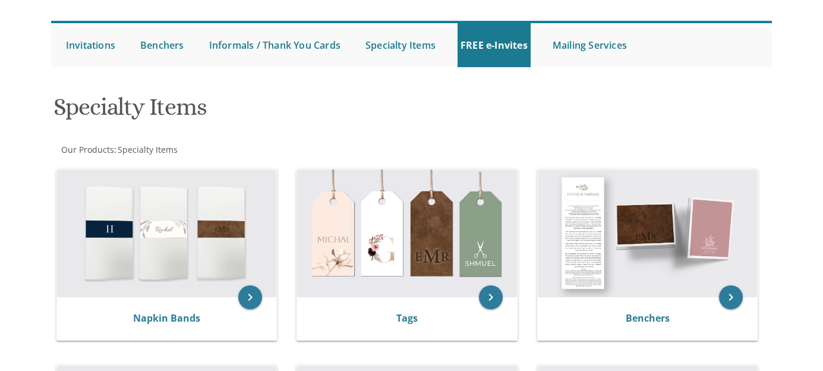
scroll to position [72, 0]
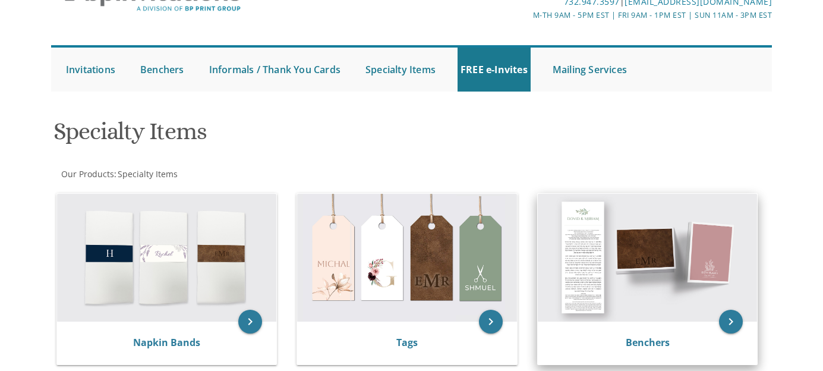
click at [640, 251] on img at bounding box center [648, 258] width 220 height 128
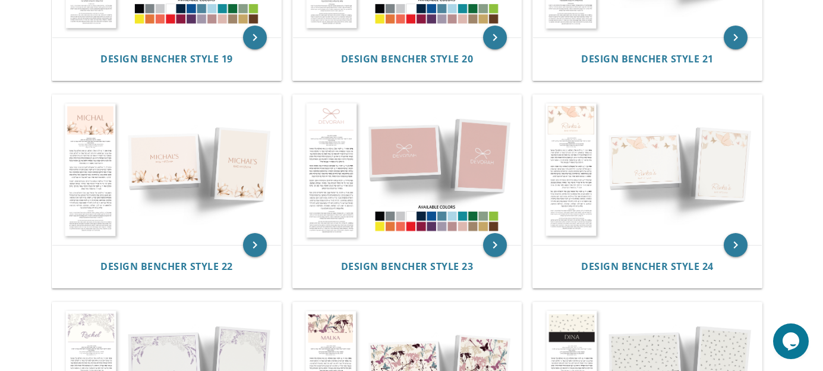
scroll to position [1628, 0]
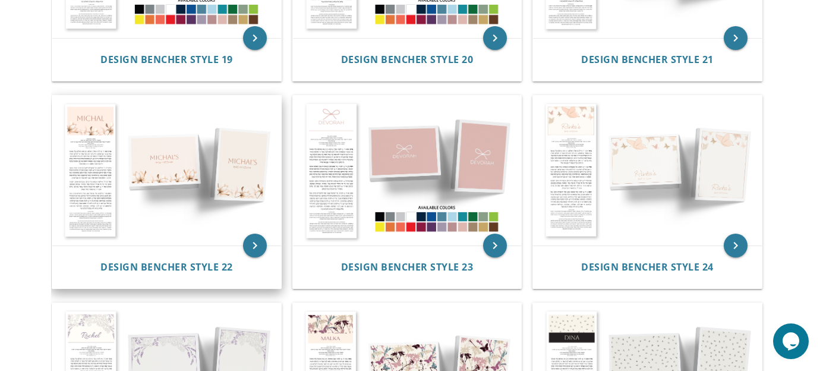
click at [239, 189] on img at bounding box center [166, 171] width 229 height 150
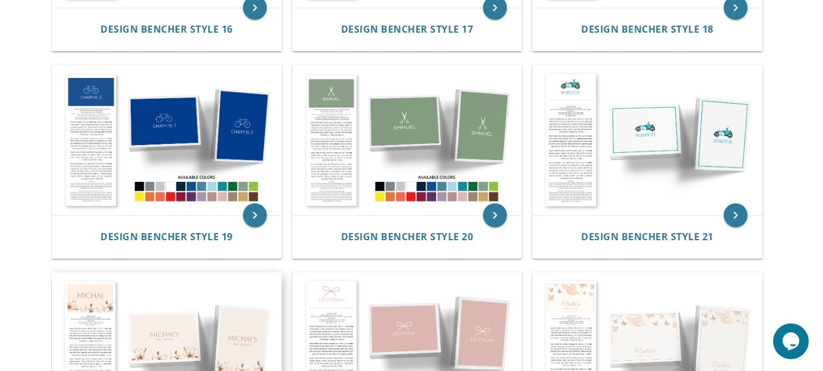
scroll to position [1459, 0]
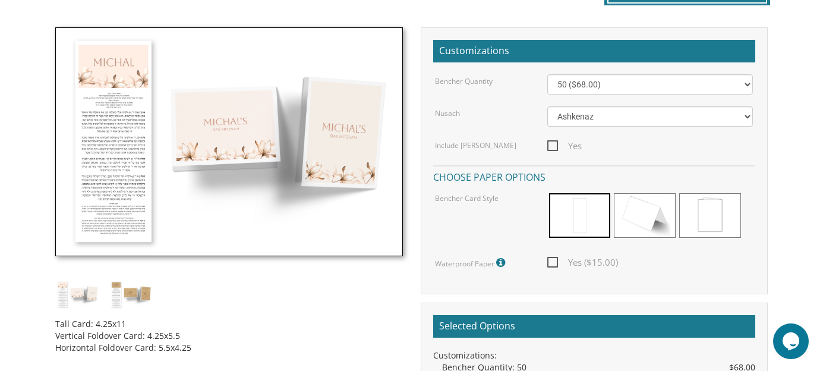
scroll to position [331, 0]
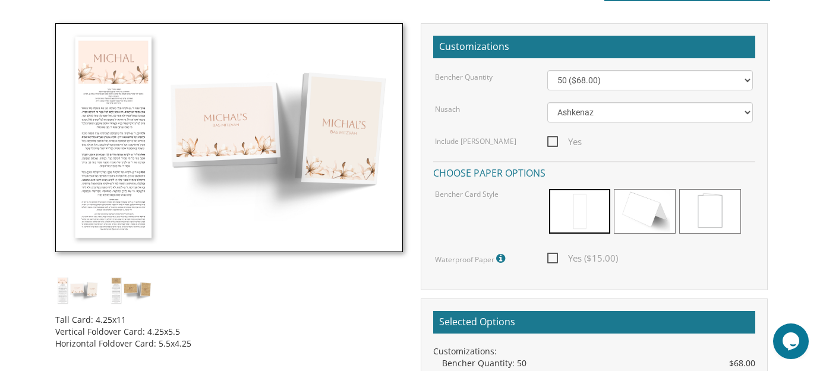
click at [586, 206] on span at bounding box center [580, 211] width 62 height 45
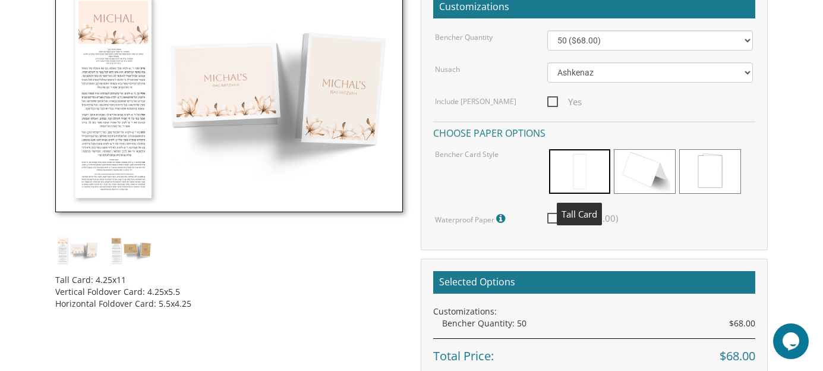
scroll to position [370, 0]
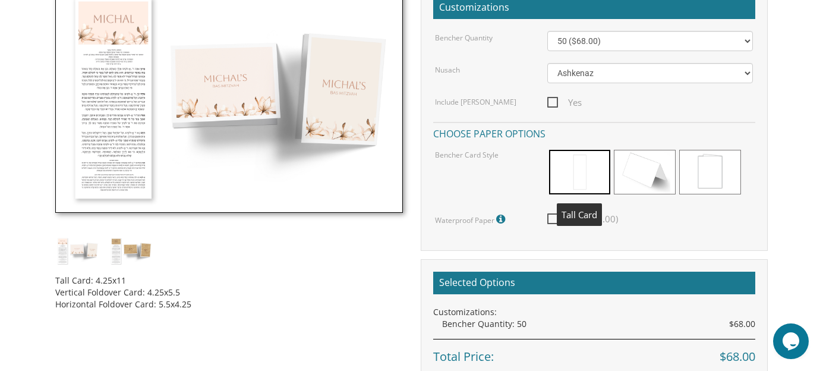
click at [590, 170] on span at bounding box center [580, 172] width 62 height 45
click at [550, 216] on span "Yes ($15.00)" at bounding box center [582, 218] width 71 height 15
click at [550, 216] on input "Yes ($15.00)" at bounding box center [551, 218] width 8 height 8
checkbox input "true"
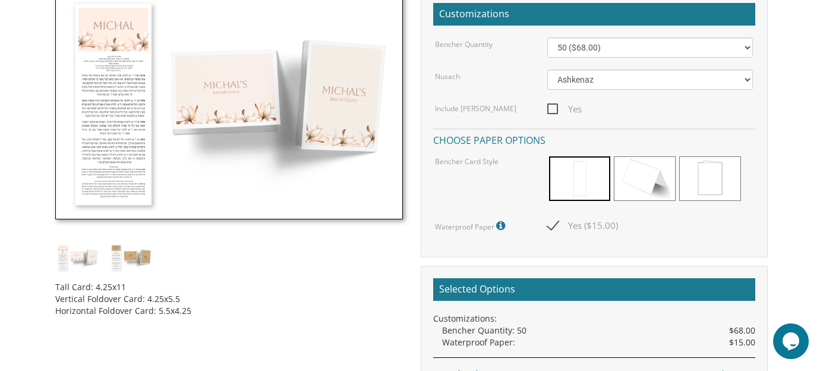
scroll to position [363, 0]
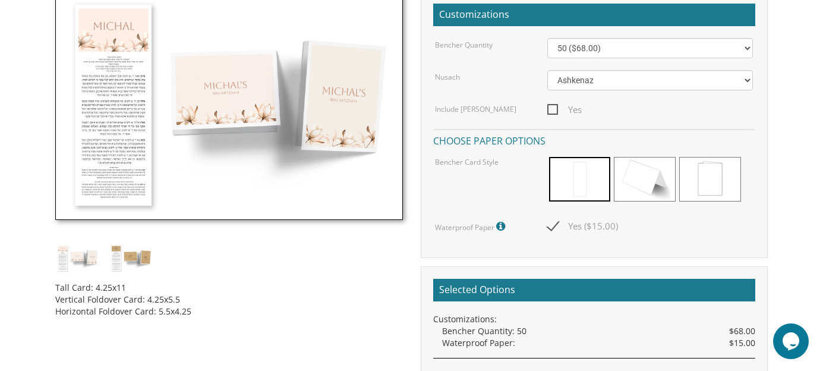
click at [142, 255] on img at bounding box center [131, 258] width 45 height 29
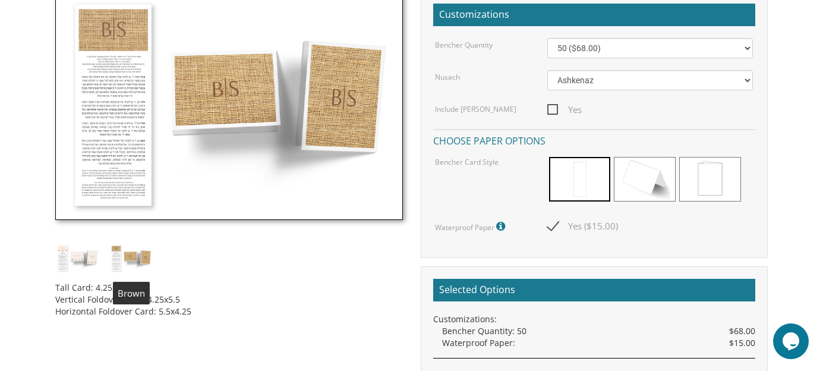
click at [84, 270] on img at bounding box center [77, 258] width 45 height 29
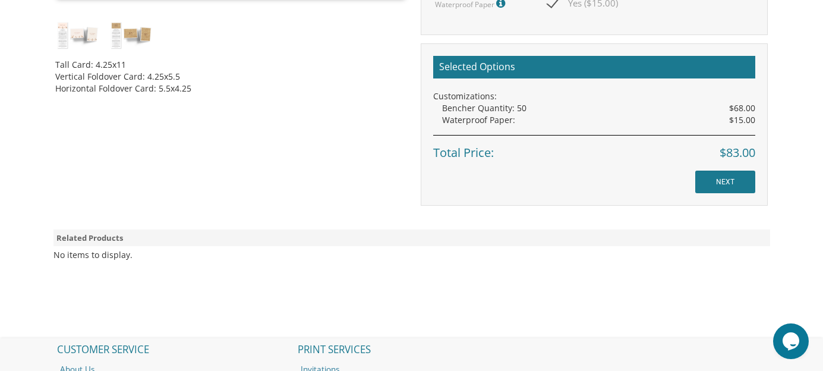
scroll to position [584, 0]
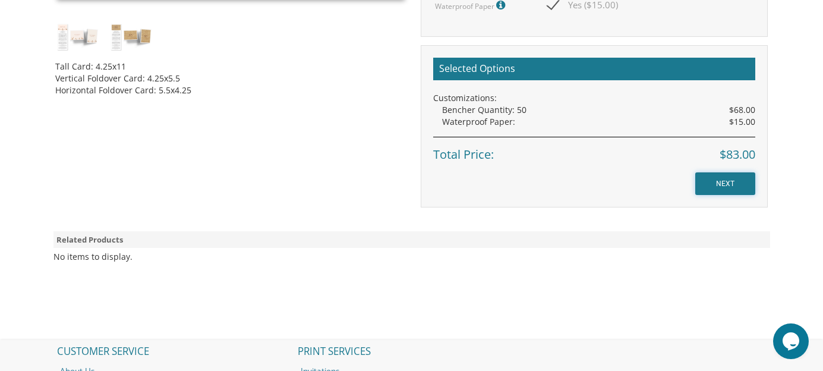
click at [745, 186] on input "NEXT" at bounding box center [725, 183] width 60 height 23
click at [730, 182] on input "NEXT" at bounding box center [725, 183] width 60 height 23
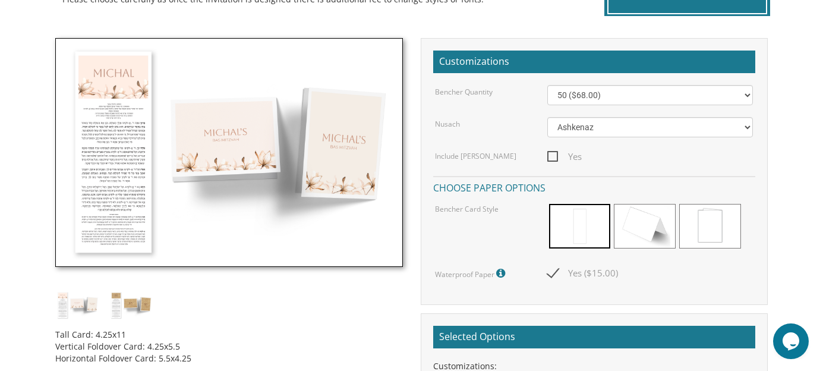
scroll to position [318, 0]
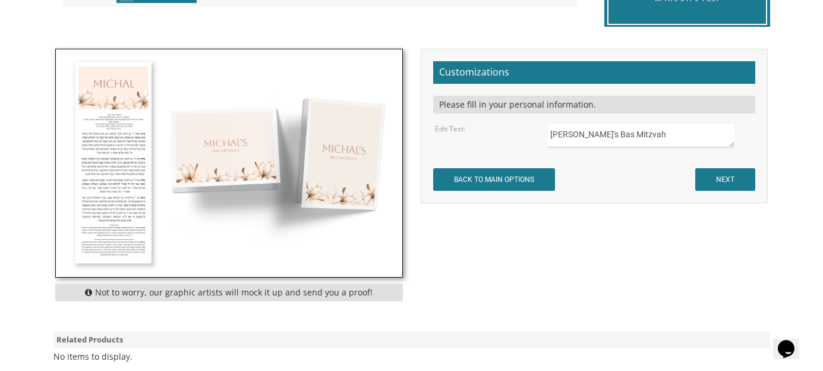
scroll to position [320, 0]
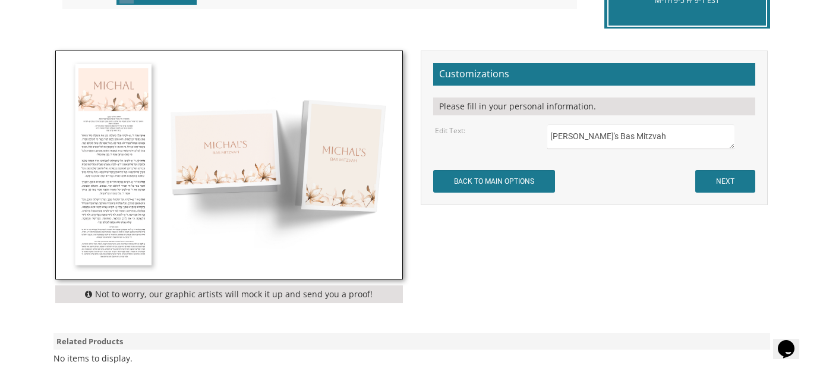
click at [568, 131] on textarea "Michal's Bas Mitzvah" at bounding box center [640, 136] width 187 height 25
type textarea "Sara Tova's Bas Mitzvah"
click at [728, 184] on input "NEXT" at bounding box center [725, 181] width 60 height 23
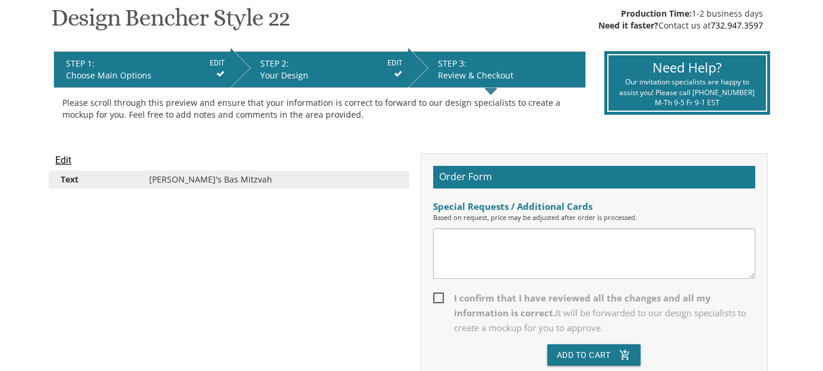
scroll to position [202, 0]
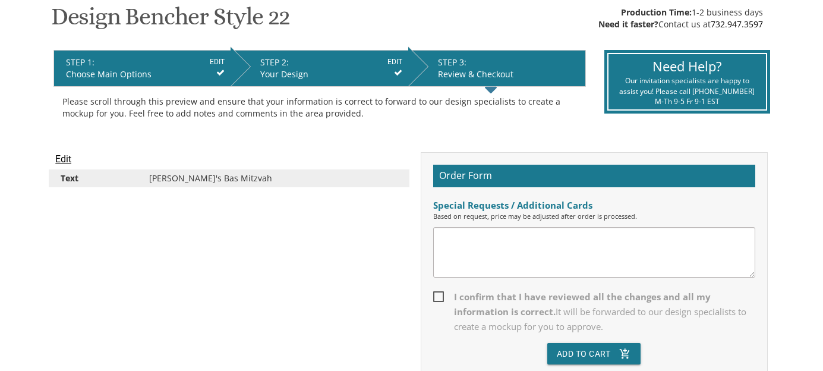
click at [166, 68] on div "Choose Main Options" at bounding box center [145, 74] width 159 height 12
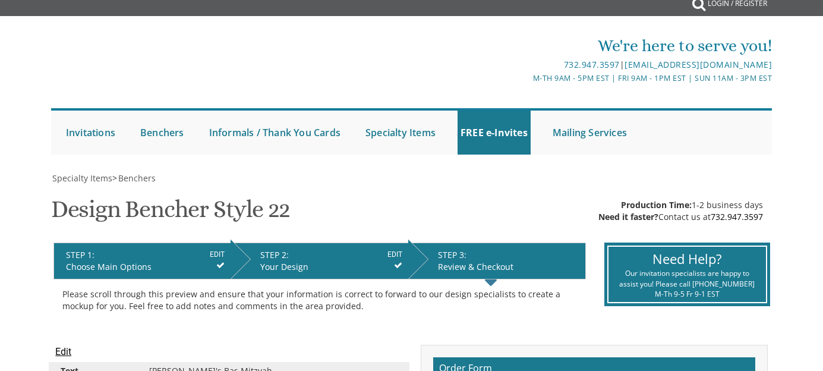
scroll to position [0, 0]
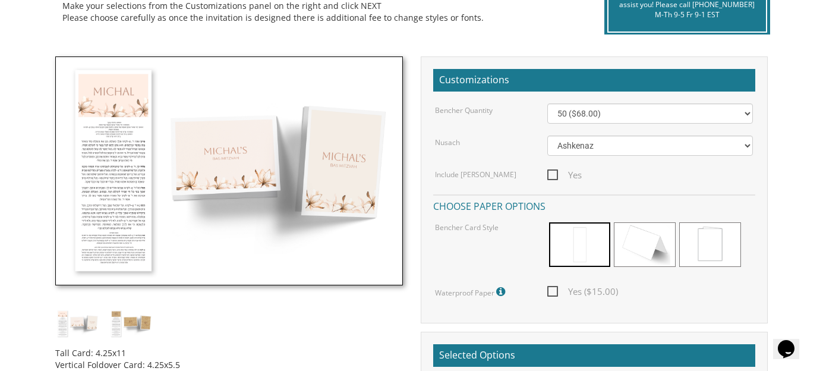
scroll to position [298, 0]
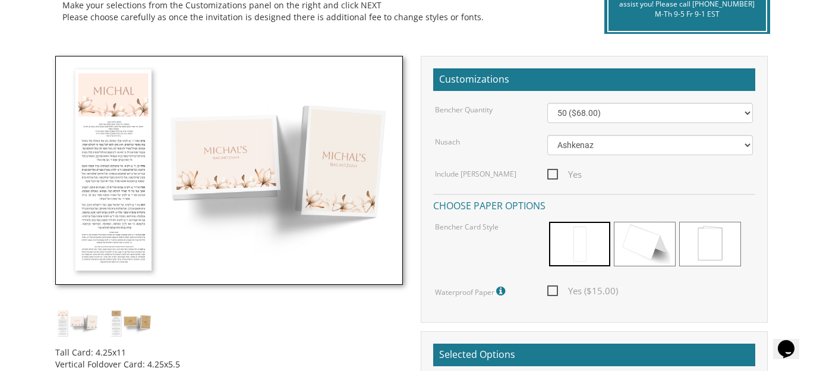
click at [558, 178] on span "Yes" at bounding box center [564, 174] width 34 height 15
click at [555, 177] on input "Yes" at bounding box center [551, 173] width 8 height 8
click at [554, 176] on span "Yes" at bounding box center [564, 174] width 34 height 15
click at [554, 176] on input "Yes" at bounding box center [551, 173] width 8 height 8
checkbox input "false"
